Goal: Task Accomplishment & Management: Manage account settings

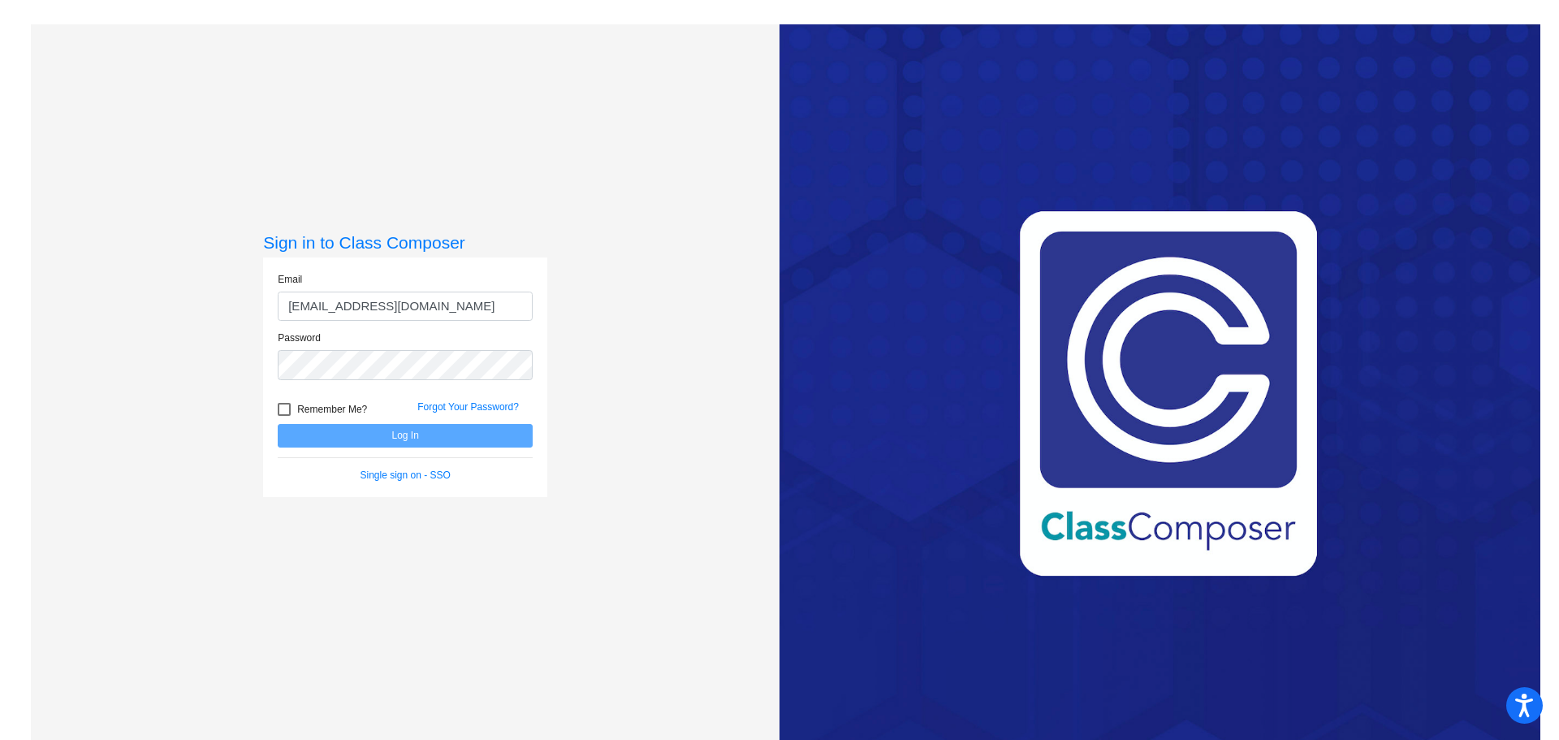
type input "[EMAIL_ADDRESS][DOMAIN_NAME]"
click at [278, 424] on button "Log In" at bounding box center [405, 436] width 255 height 24
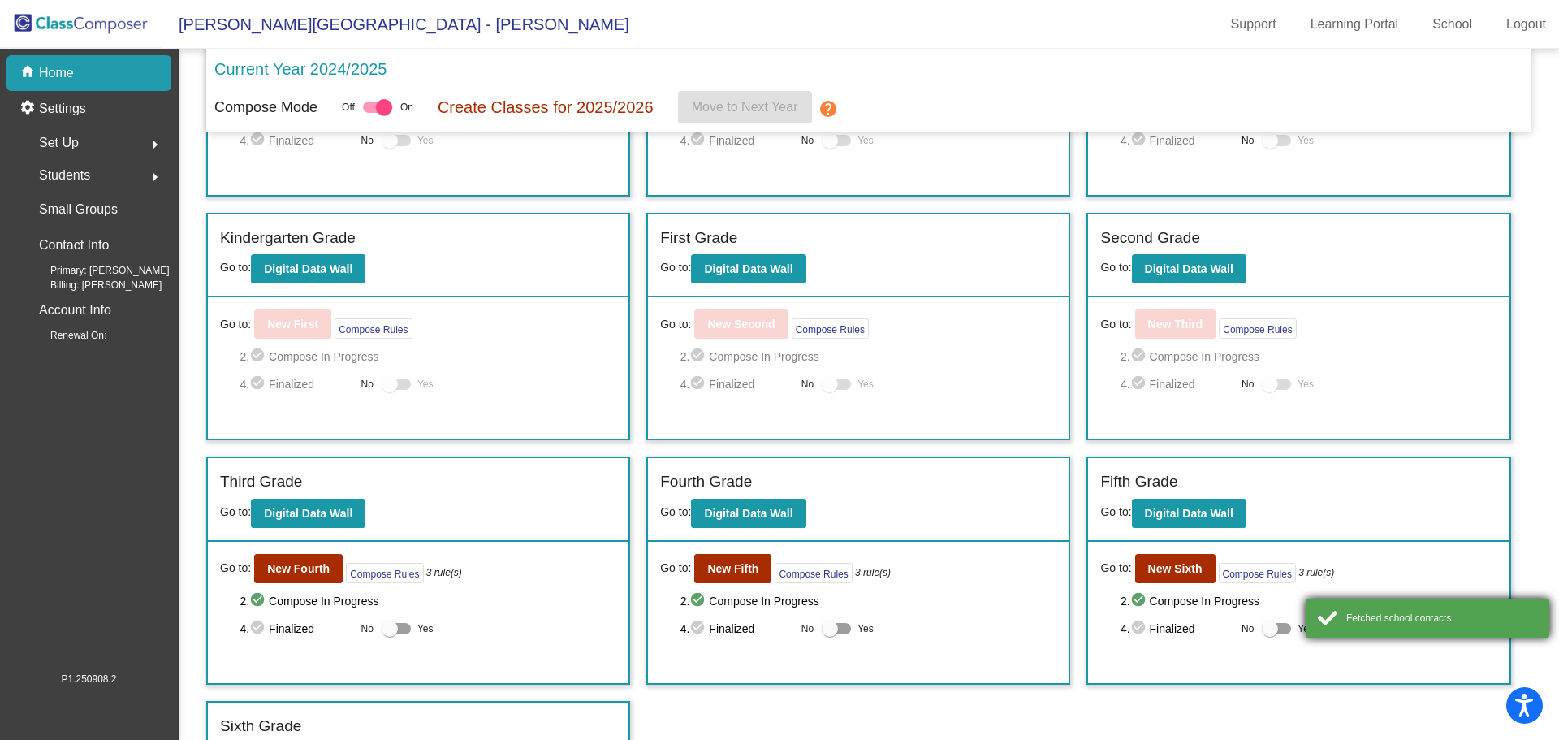
scroll to position [209, 0]
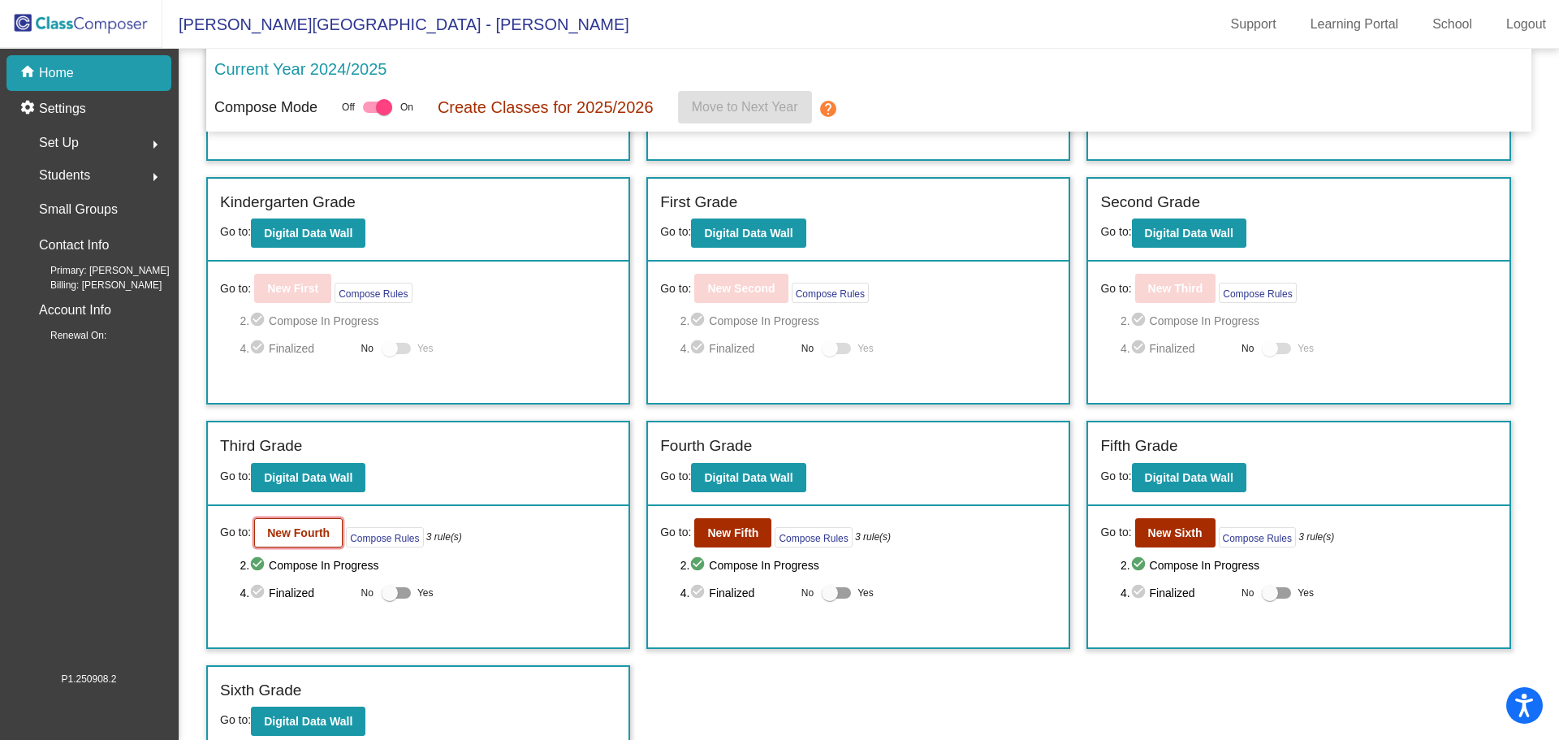
click at [318, 529] on b "New Fourth" at bounding box center [298, 532] width 63 height 13
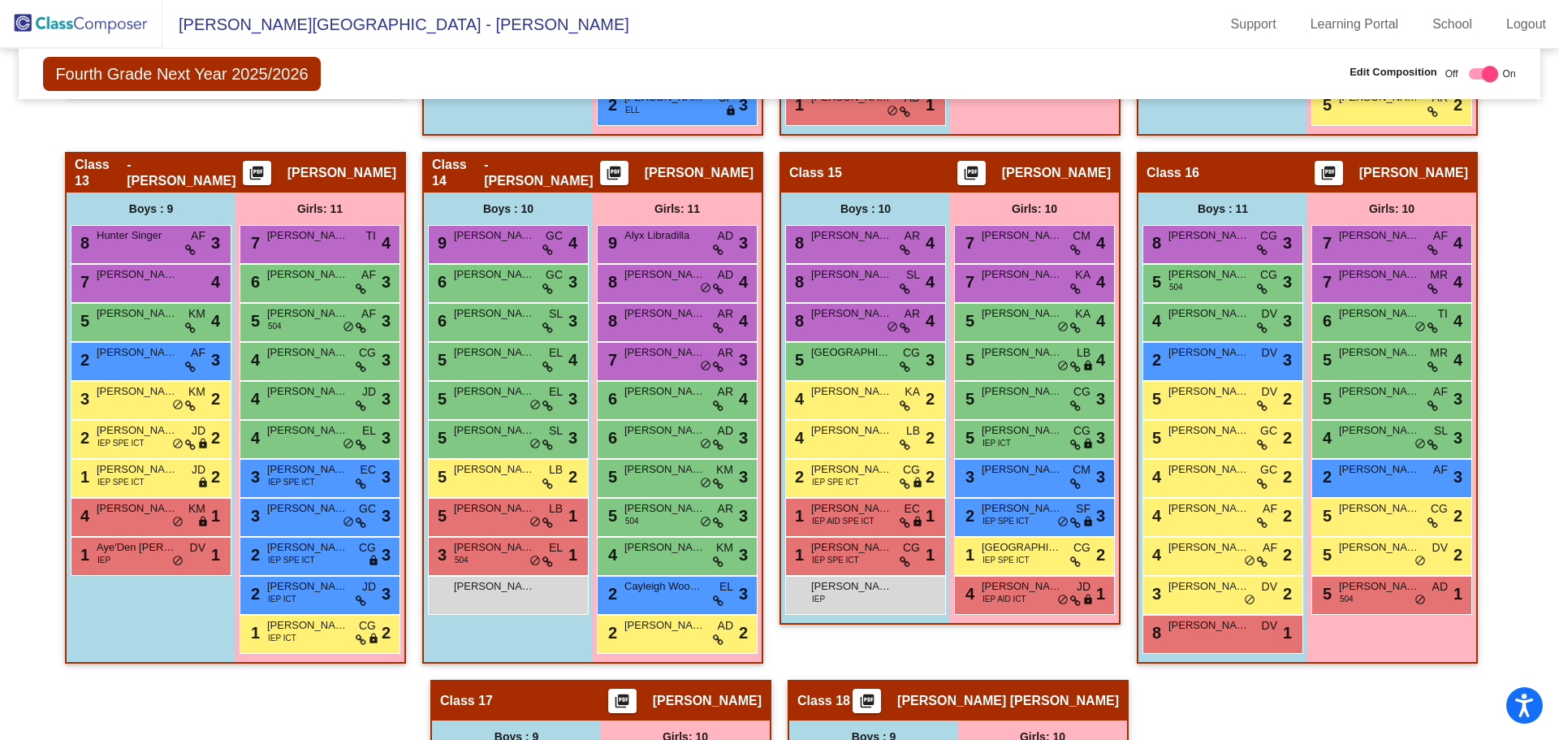
scroll to position [2258, 0]
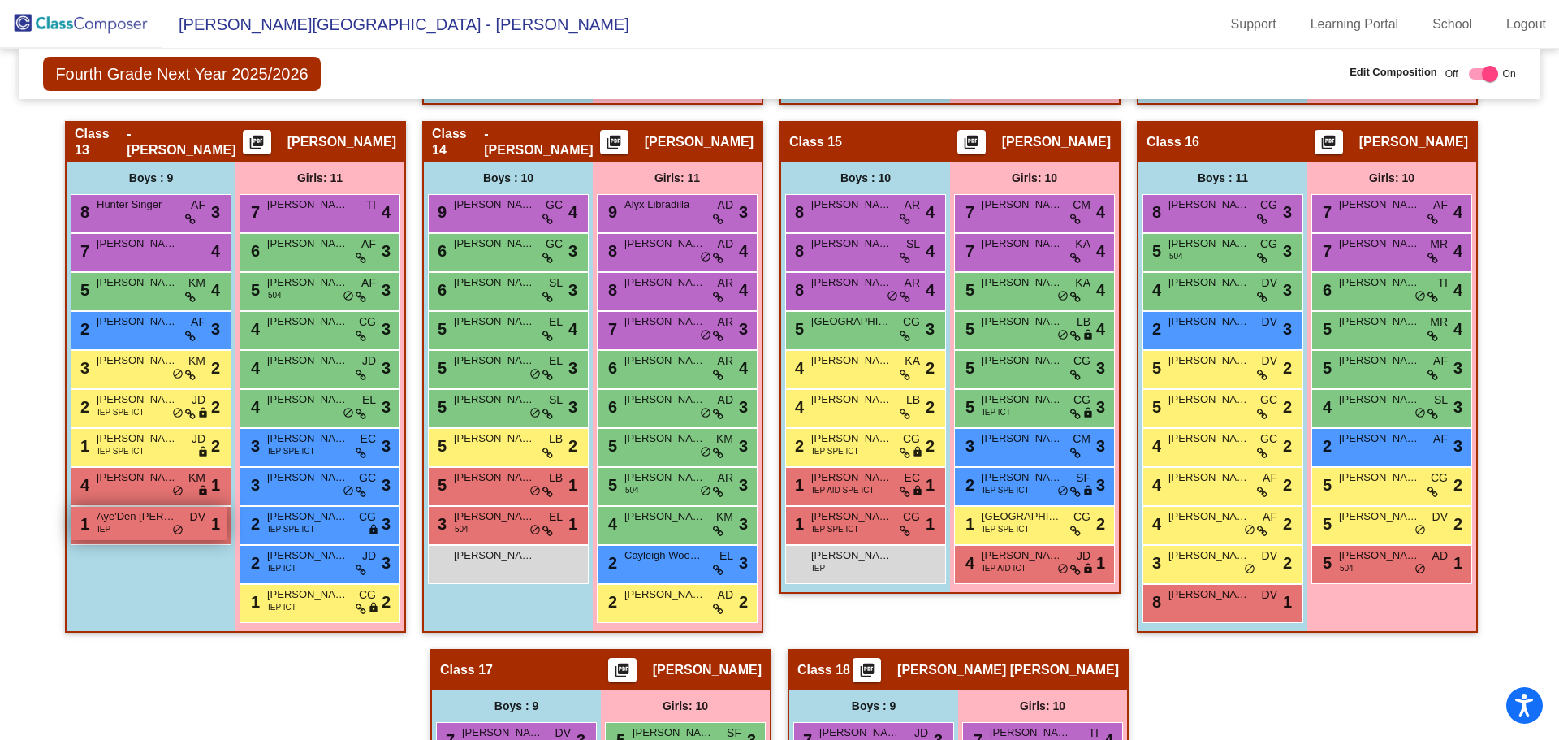
click at [132, 523] on span "Aye'Den [PERSON_NAME]" at bounding box center [137, 516] width 81 height 16
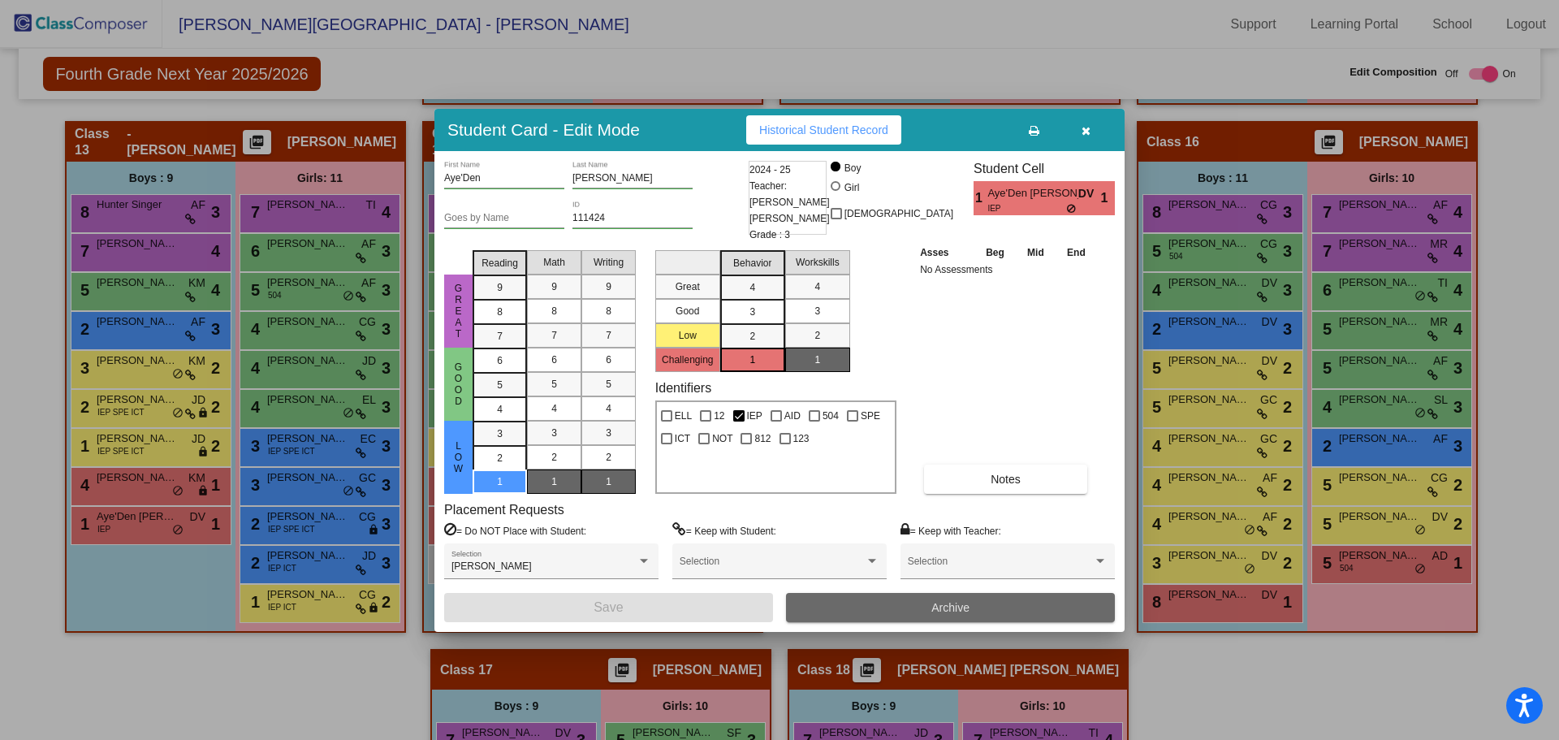
click at [935, 607] on span "Archive" at bounding box center [951, 607] width 38 height 13
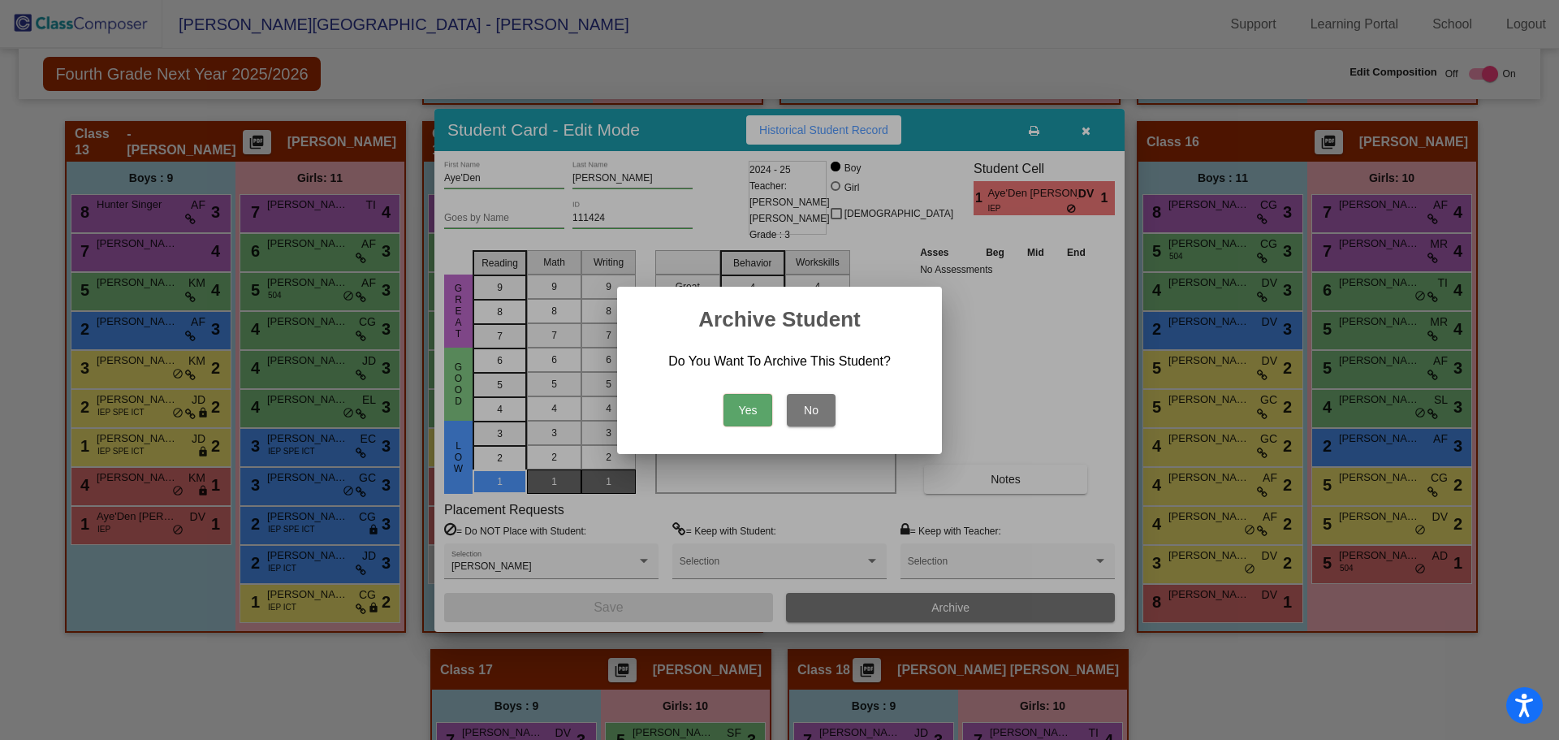
click at [745, 410] on button "Yes" at bounding box center [748, 410] width 49 height 32
